Goal: Task Accomplishment & Management: Complete application form

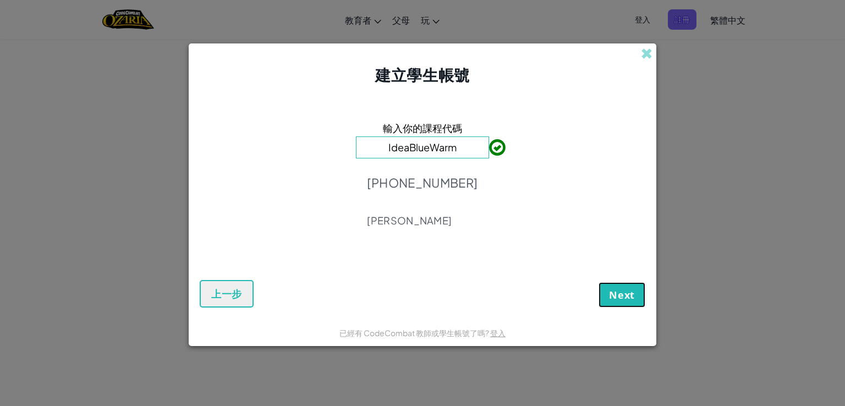
click at [639, 288] on button "Next" at bounding box center [622, 294] width 47 height 25
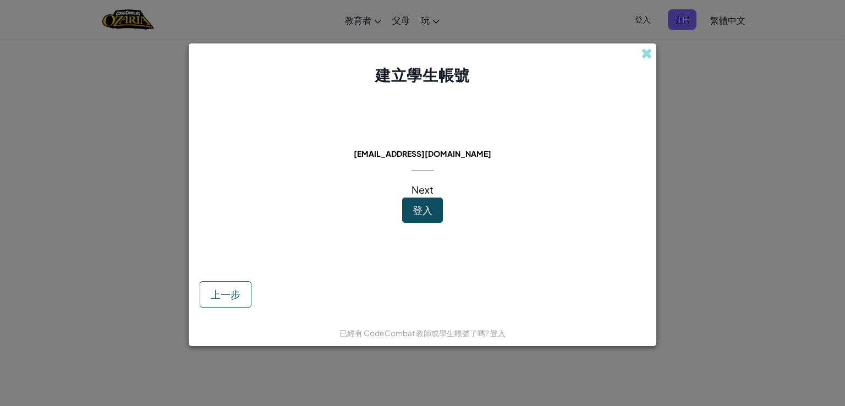
click at [421, 216] on button "登入" at bounding box center [422, 210] width 41 height 25
